Goal: Book appointment/travel/reservation

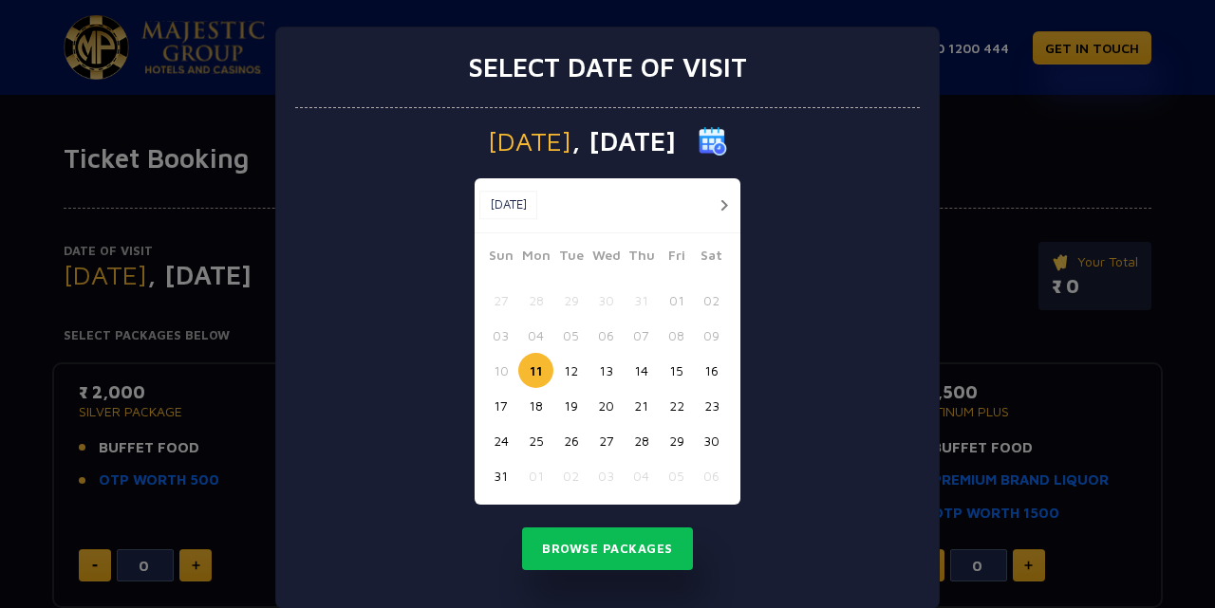
click at [665, 377] on button "15" at bounding box center [676, 370] width 35 height 35
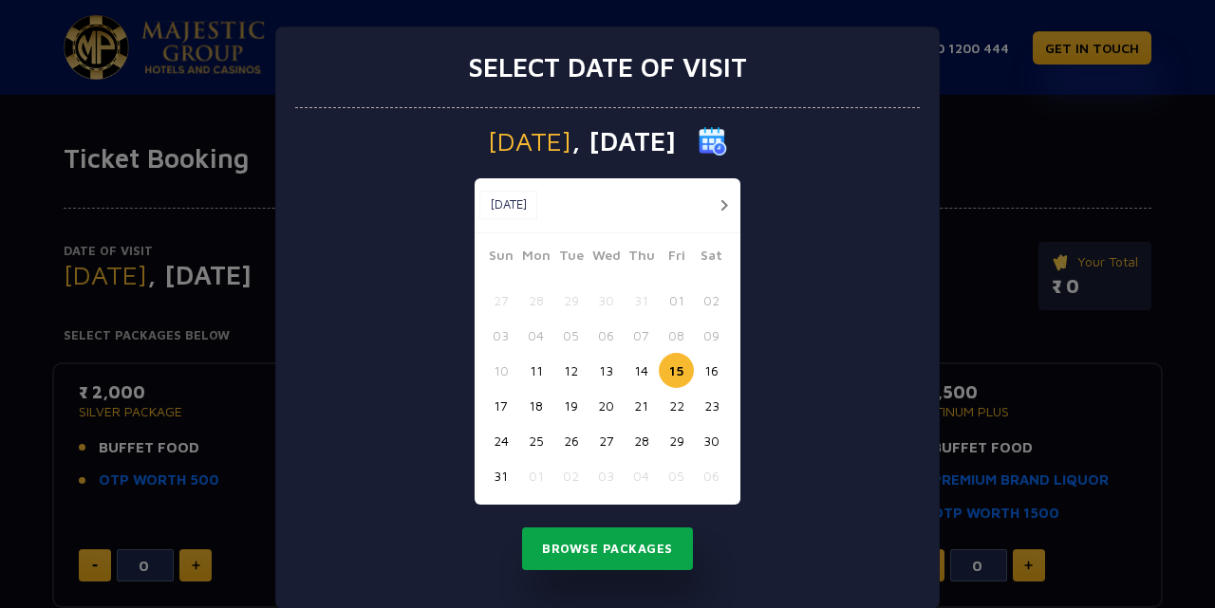
click at [634, 555] on button "Browse Packages" at bounding box center [607, 550] width 171 height 44
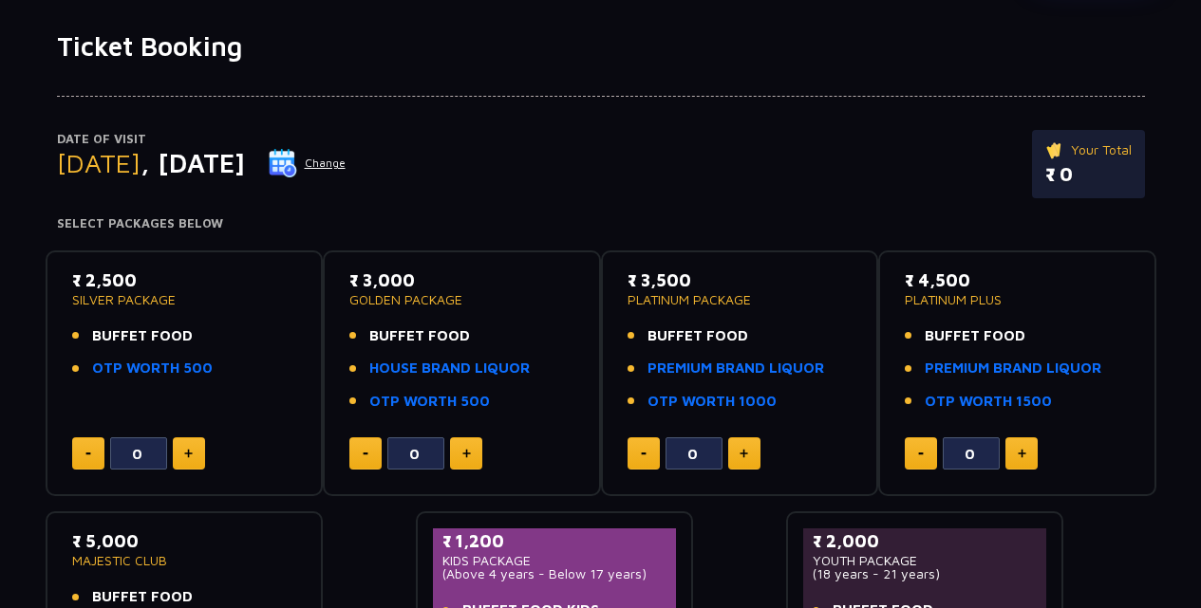
scroll to position [471, 0]
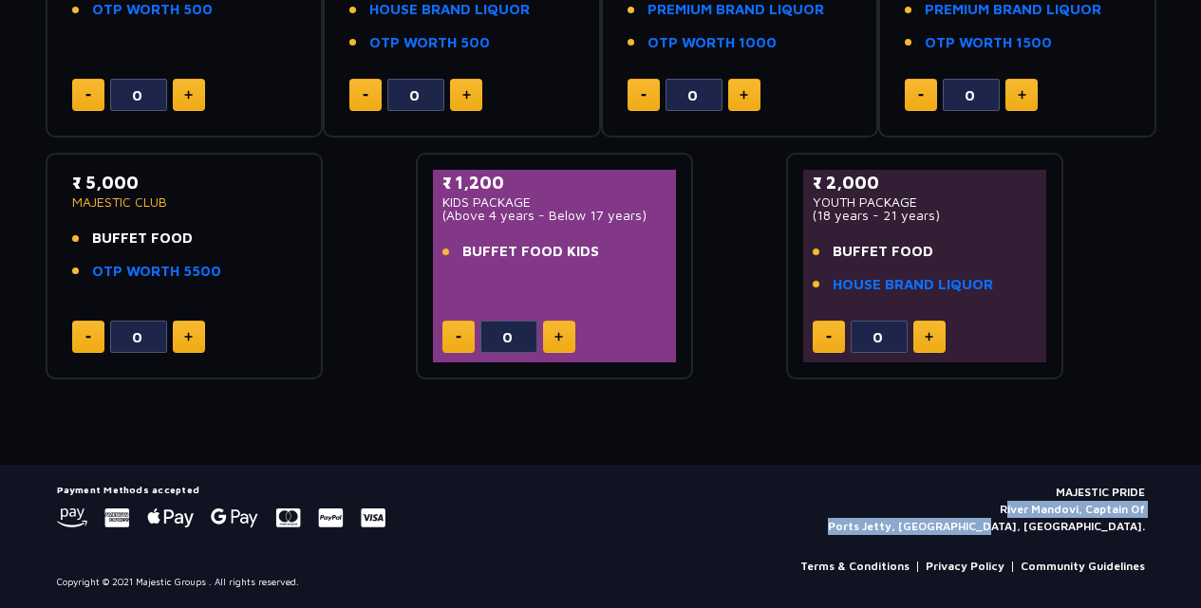
drag, startPoint x: 1149, startPoint y: 531, endPoint x: 964, endPoint y: 515, distance: 185.8
click at [964, 515] on div "Payment Methods accepted MAJESTIC PRIDE River Mandovi, Captain Of Ports Jetty, …" at bounding box center [601, 536] width 1110 height 105
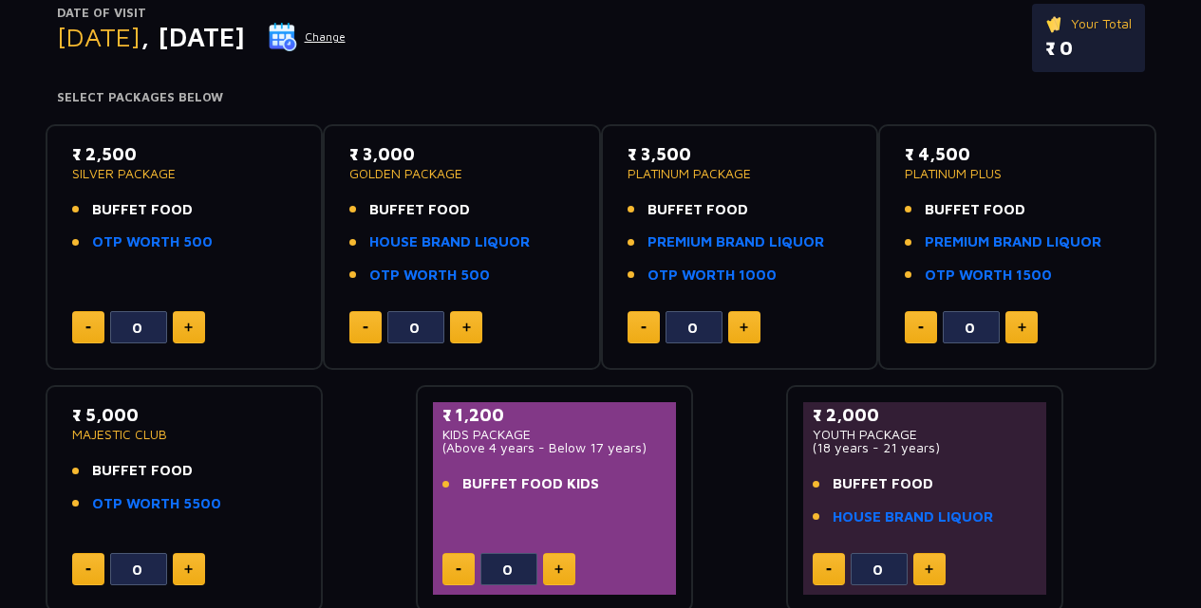
scroll to position [0, 0]
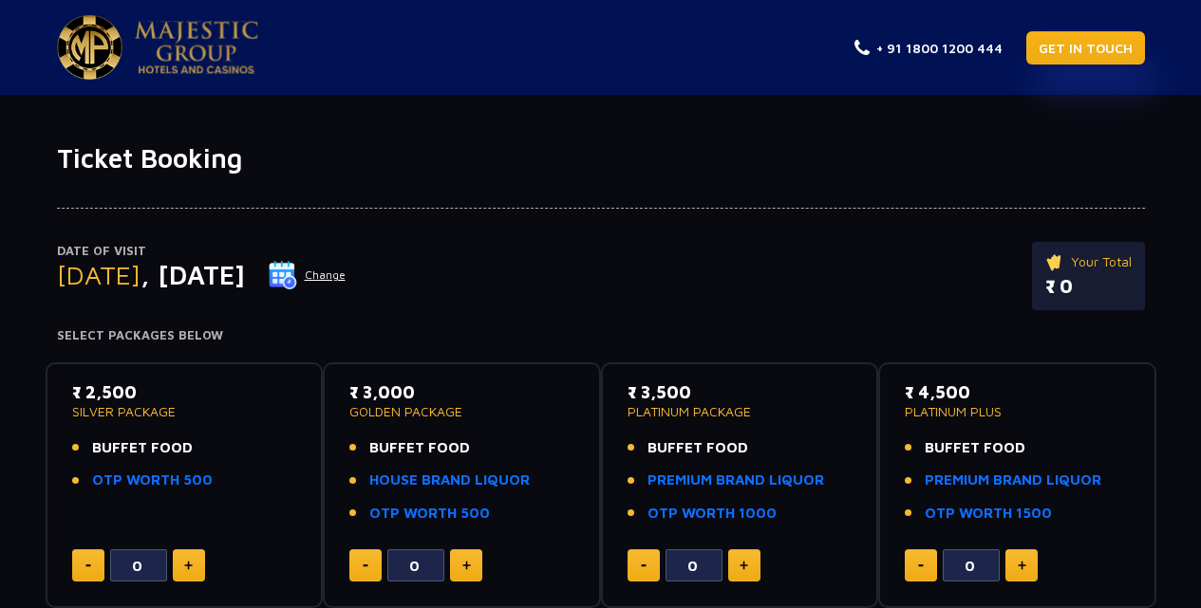
click at [1088, 48] on link "GET IN TOUCH" at bounding box center [1085, 47] width 119 height 33
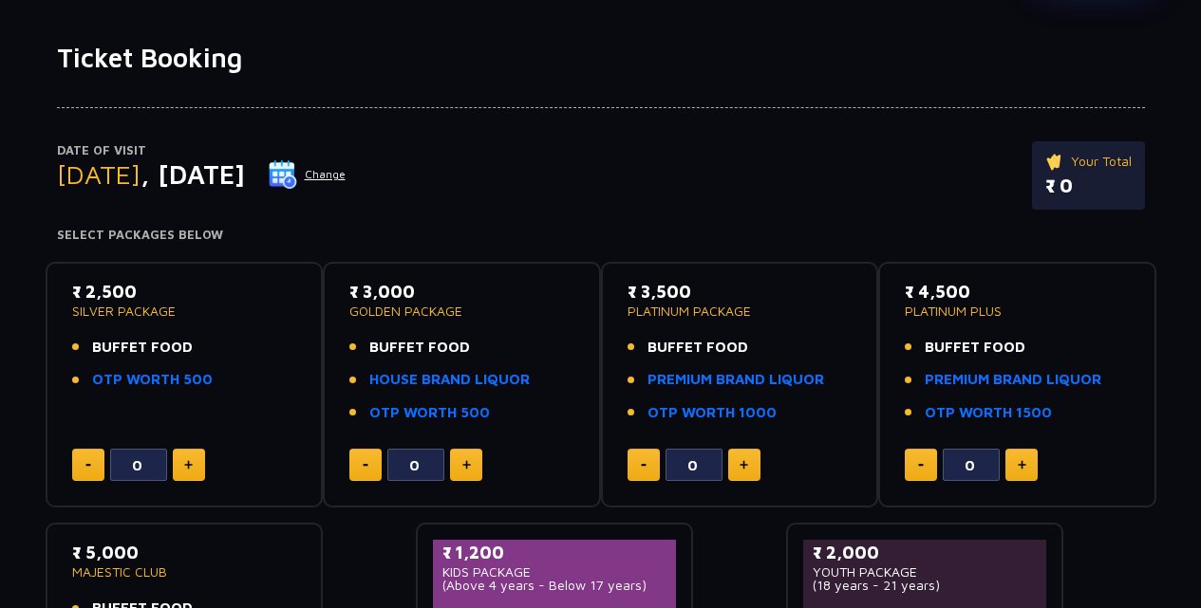
scroll to position [285, 0]
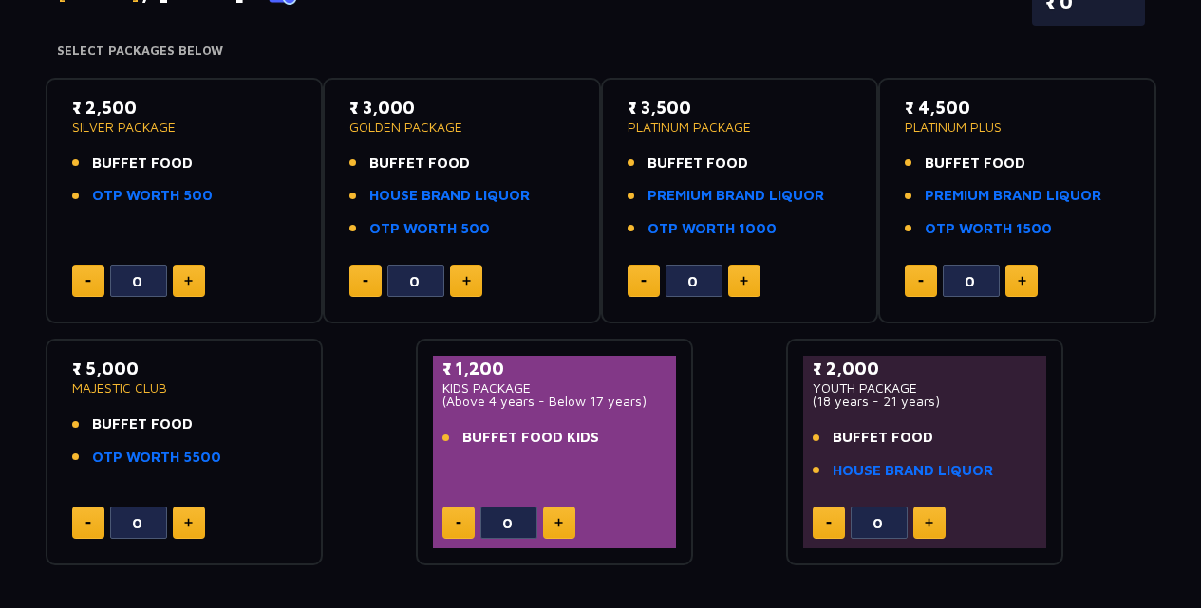
click at [117, 115] on p "₹ 2,500" at bounding box center [184, 108] width 225 height 26
click at [146, 164] on span "BUFFET FOOD" at bounding box center [142, 164] width 101 height 22
drag, startPoint x: 116, startPoint y: 158, endPoint x: 210, endPoint y: 171, distance: 94.8
click at [210, 170] on li "BUFFET FOOD" at bounding box center [184, 164] width 225 height 22
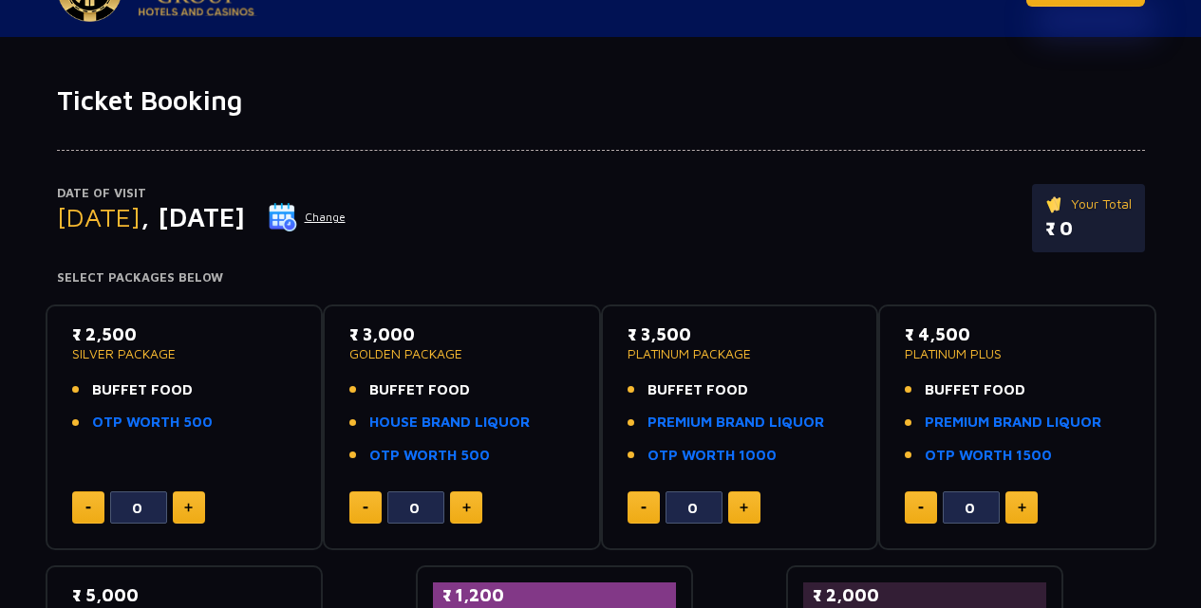
scroll to position [0, 0]
